Goal: Information Seeking & Learning: Learn about a topic

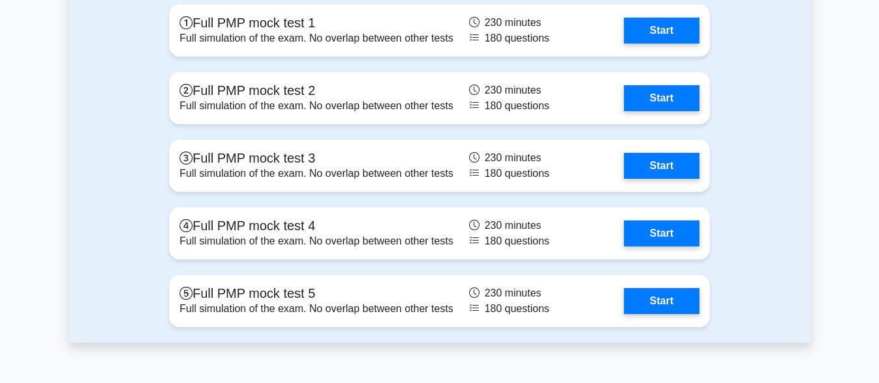
scroll to position [3800, 0]
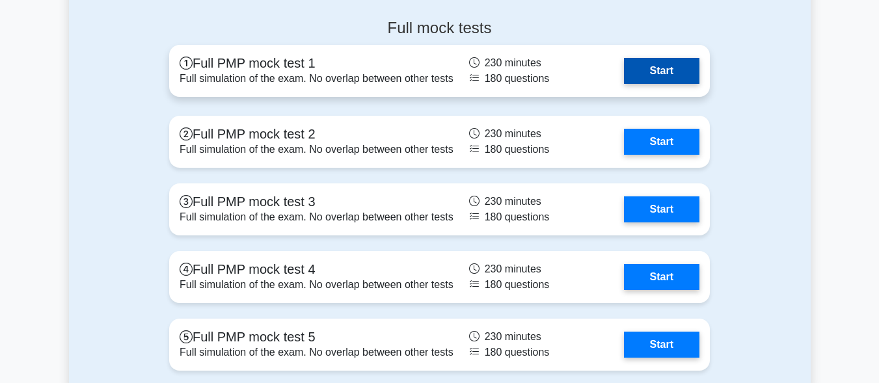
click at [675, 65] on link "Start" at bounding box center [661, 71] width 75 height 26
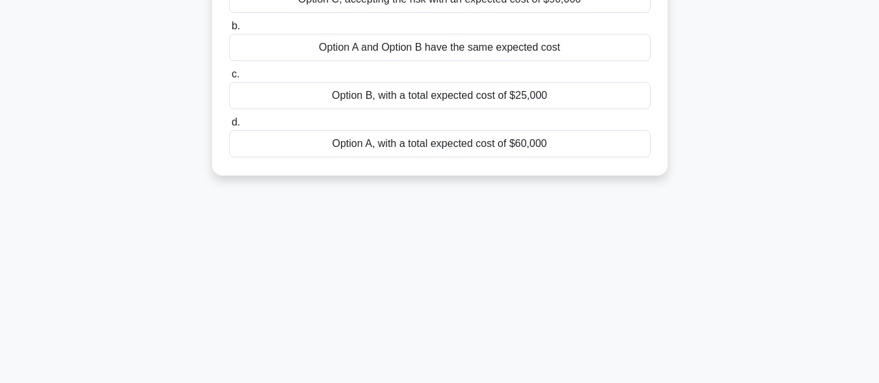
scroll to position [319, 0]
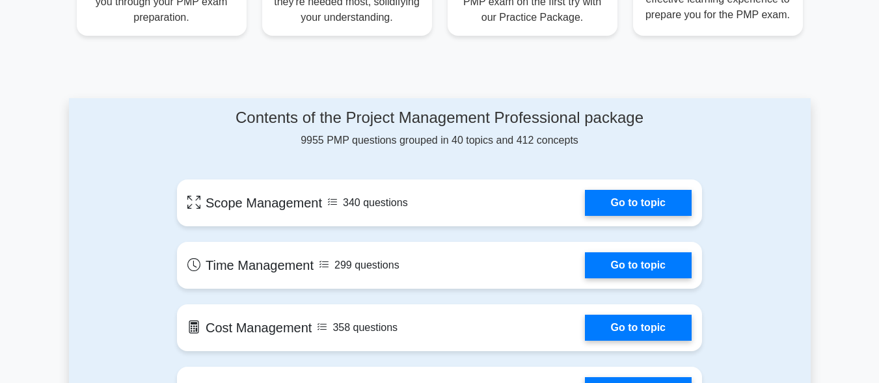
scroll to position [659, 0]
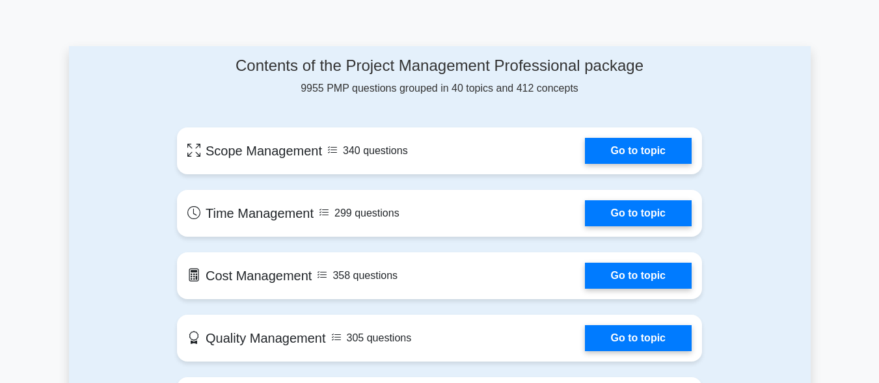
drag, startPoint x: 876, startPoint y: 374, endPoint x: 882, endPoint y: 380, distance: 7.8
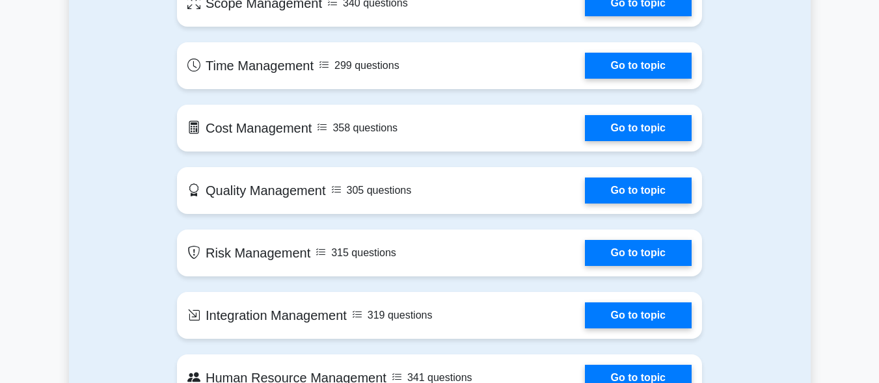
scroll to position [867, 0]
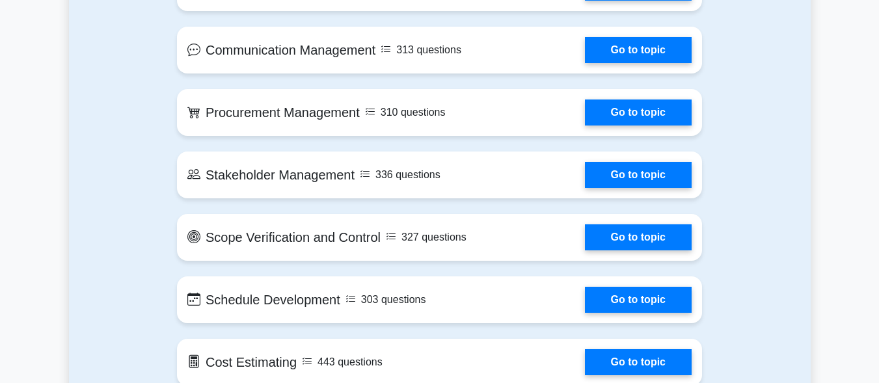
scroll to position [1084, 0]
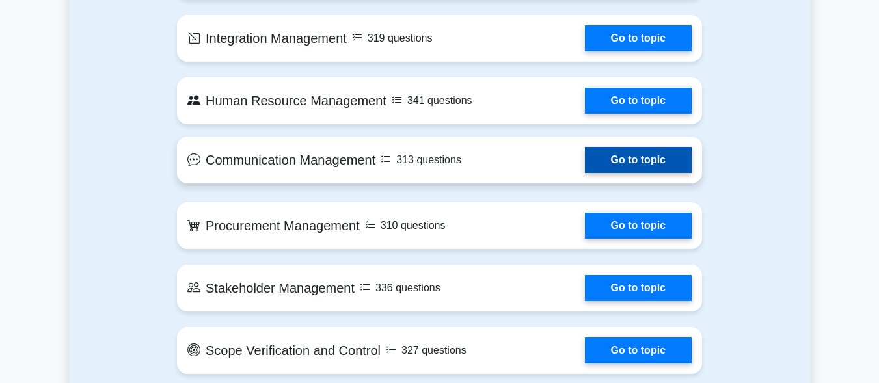
click at [614, 147] on link "Go to topic" at bounding box center [638, 160] width 107 height 26
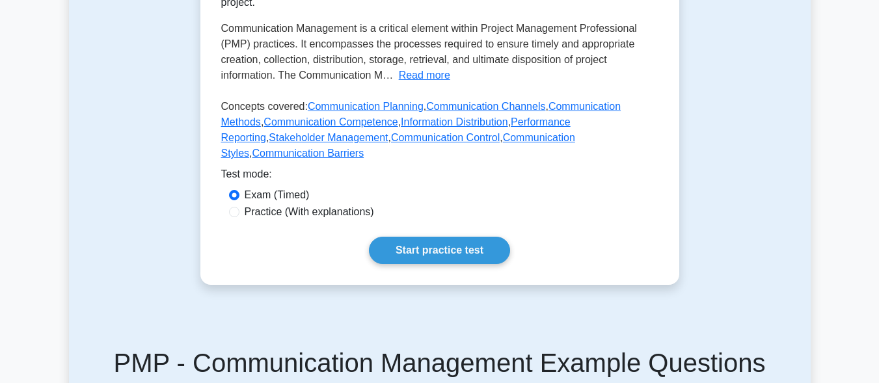
scroll to position [452, 0]
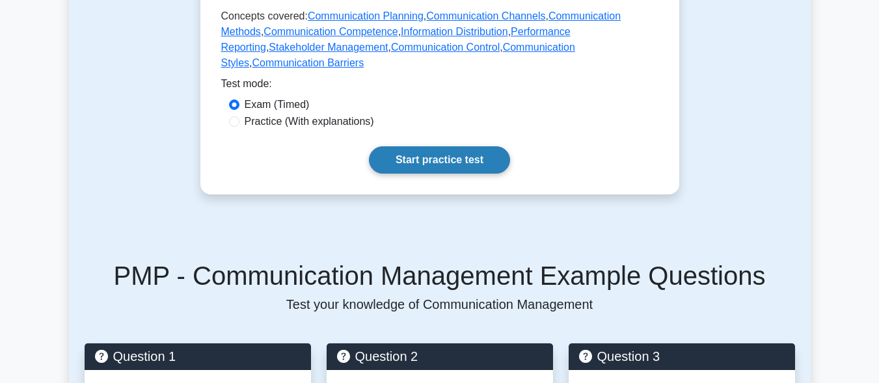
click at [445, 146] on link "Start practice test" at bounding box center [439, 159] width 141 height 27
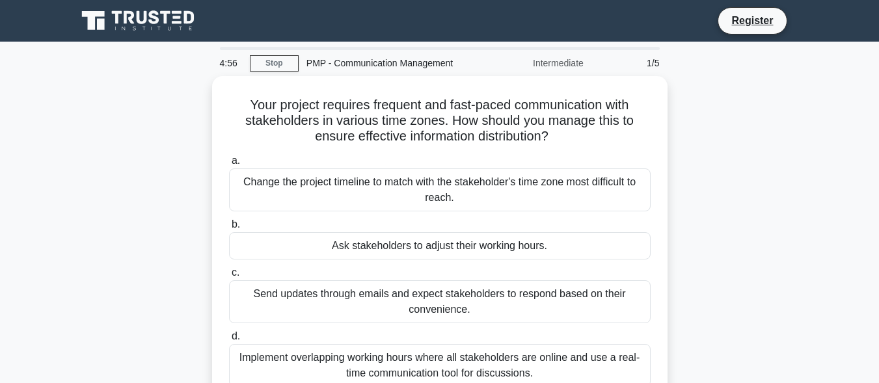
drag, startPoint x: 720, startPoint y: 277, endPoint x: 826, endPoint y: 317, distance: 113.5
click at [826, 317] on main "4:56 Stop PMP - Communication Management Intermediate 1/5 Your project requires…" at bounding box center [439, 372] width 879 height 661
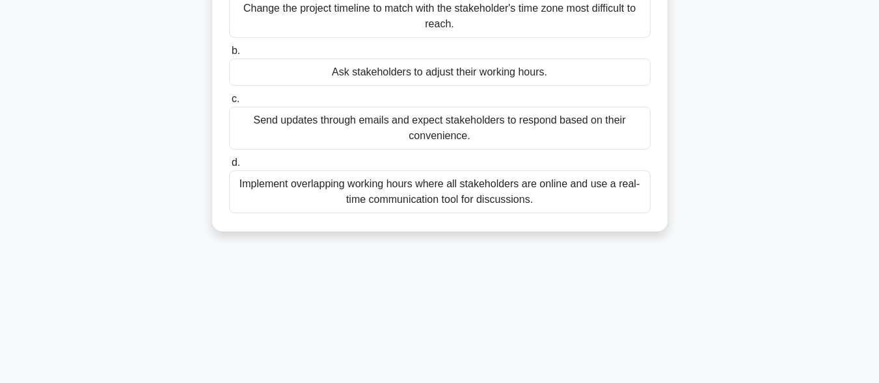
scroll to position [234, 0]
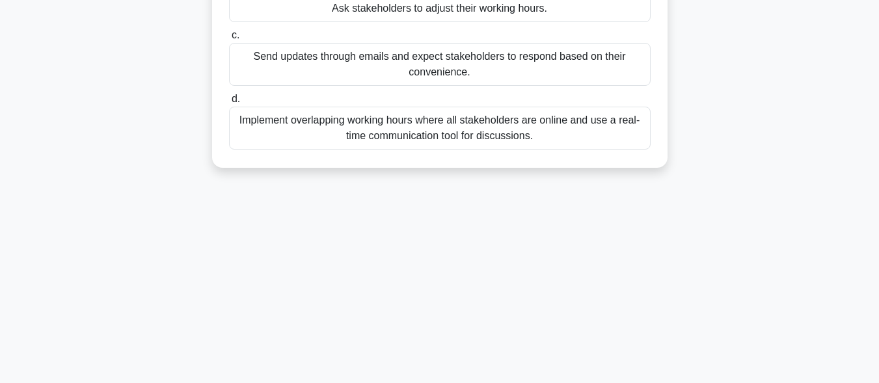
drag, startPoint x: 609, startPoint y: 154, endPoint x: 549, endPoint y: 66, distance: 106.8
click at [549, 66] on div "Your project requires frequent and fast-paced communication with stakeholders i…" at bounding box center [439, 3] width 445 height 319
click at [549, 66] on div "Send updates through emails and expect stakeholders to respond based on their c…" at bounding box center [440, 64] width 422 height 43
click at [229, 40] on input "c. Send updates through emails and expect stakeholders to respond based on thei…" at bounding box center [229, 35] width 0 height 8
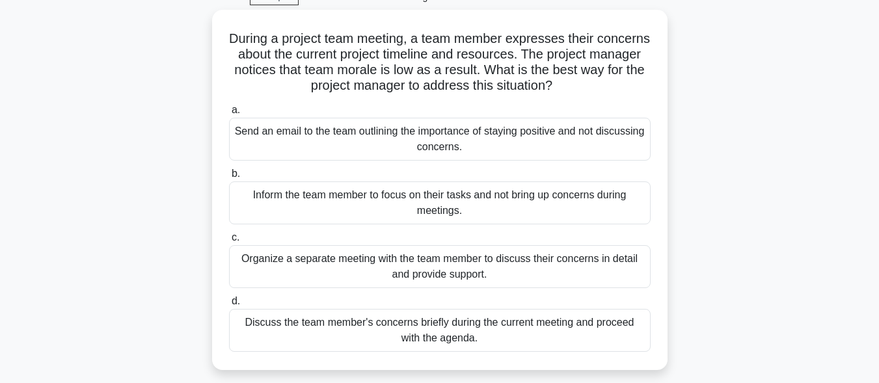
scroll to position [7, 0]
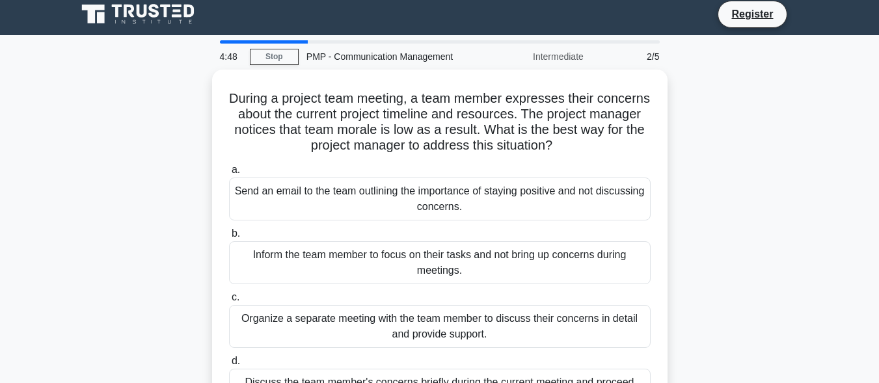
click at [530, 61] on div "4:48 Stop PMP - Communication Management Intermediate 2/5 During a project team…" at bounding box center [440, 365] width 742 height 651
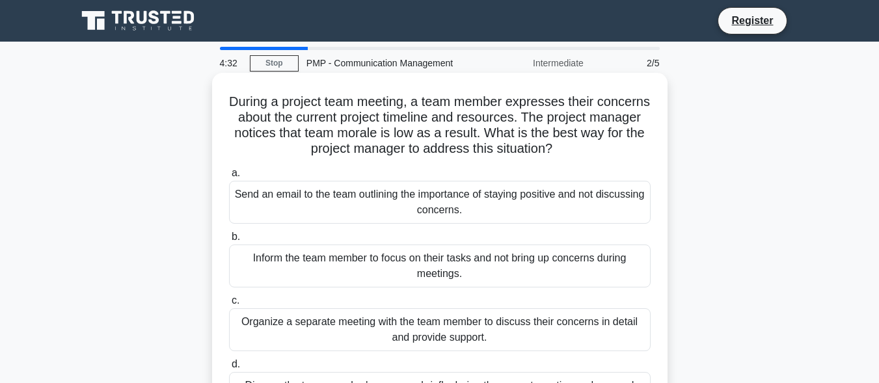
click at [564, 194] on div "Send an email to the team outlining the importance of staying positive and not …" at bounding box center [440, 202] width 422 height 43
click at [229, 178] on input "a. Send an email to the team outlining the importance of staying positive and n…" at bounding box center [229, 173] width 0 height 8
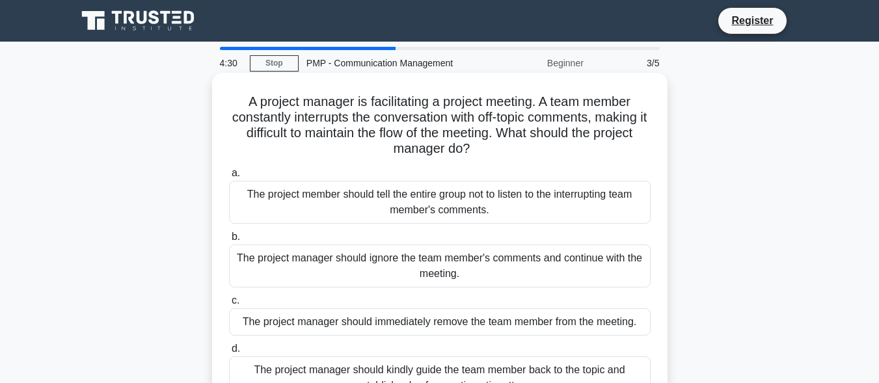
click at [532, 203] on div "The project member should tell the entire group not to listen to the interrupti…" at bounding box center [440, 202] width 422 height 43
click at [229, 178] on input "a. The project member should tell the entire group not to listen to the interru…" at bounding box center [229, 173] width 0 height 8
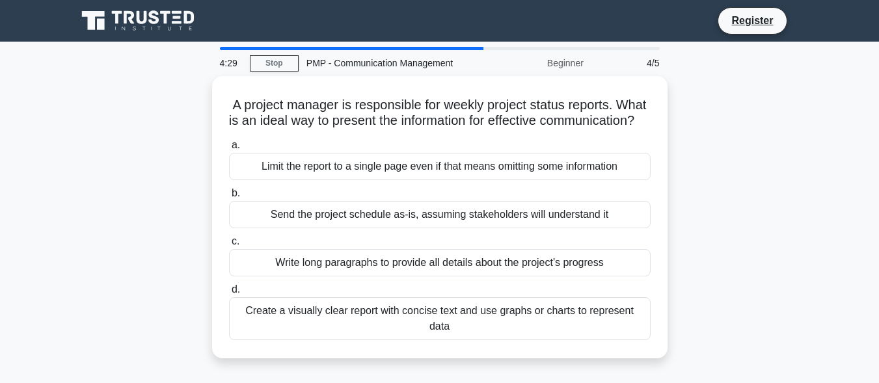
click at [532, 203] on label "b. Send the project schedule as-is, assuming stakeholders will understand it" at bounding box center [440, 206] width 422 height 43
click at [229, 198] on input "b. Send the project schedule as-is, assuming stakeholders will understand it" at bounding box center [229, 193] width 0 height 8
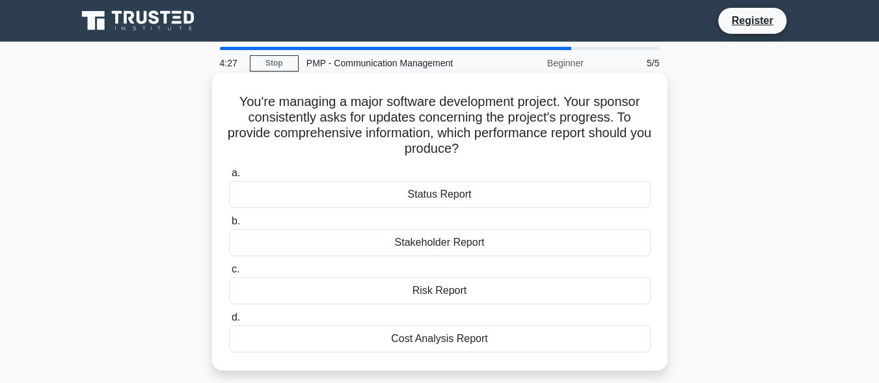
click at [528, 190] on div "Status Report" at bounding box center [440, 194] width 422 height 27
click at [229, 178] on input "a. Status Report" at bounding box center [229, 173] width 0 height 8
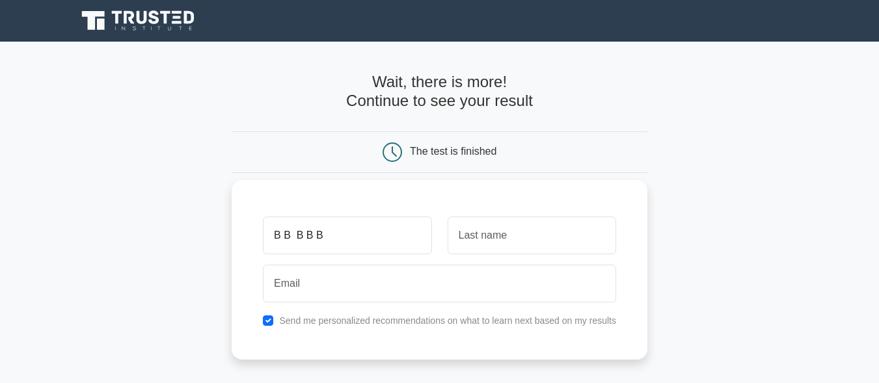
type input "B B B B B"
type input "MUIHNJ"
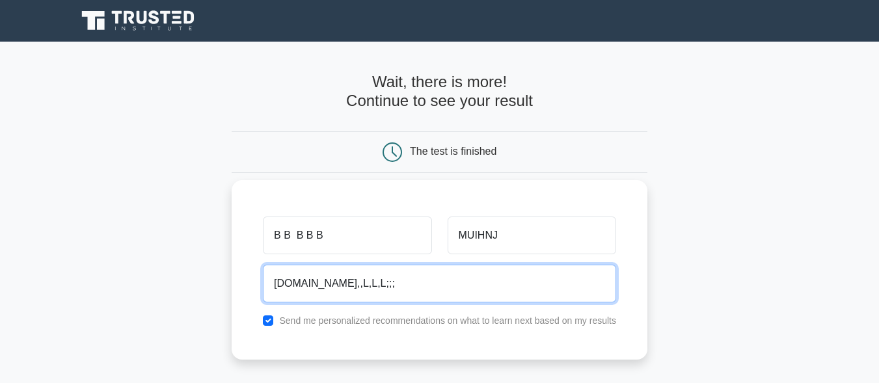
click at [409, 288] on input "NNMNJNMNM.KM,,L,L,L;;;" at bounding box center [439, 284] width 353 height 38
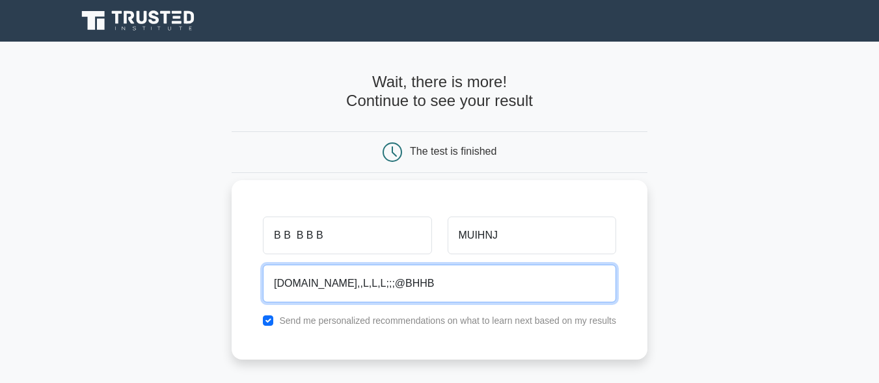
type input "N"
